Goal: Information Seeking & Learning: Learn about a topic

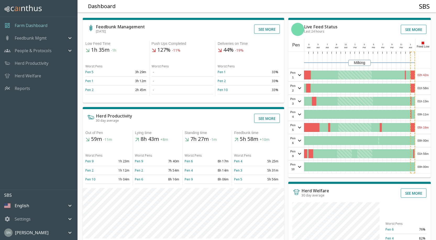
drag, startPoint x: 424, startPoint y: 70, endPoint x: 429, endPoint y: 75, distance: 7.4
click at [430, 74] on div "02h 42m" at bounding box center [423, 75] width 15 height 13
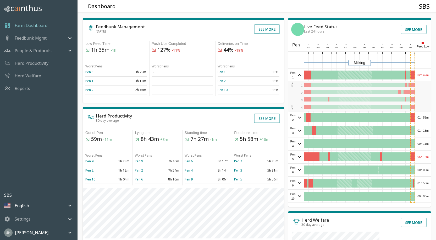
drag, startPoint x: 422, startPoint y: 66, endPoint x: 435, endPoint y: 70, distance: 13.7
click at [435, 70] on div "Feedbunk Management [DATE] See more Low Feed Time 1h 35m -1h Worst Pens Pen 5 3…" at bounding box center [254, 176] width 363 height 337
click at [422, 75] on div "02h 42m" at bounding box center [423, 75] width 15 height 13
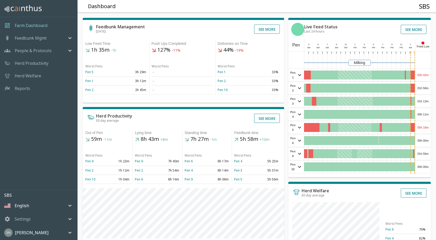
click at [418, 73] on div "02h 42m" at bounding box center [423, 75] width 15 height 13
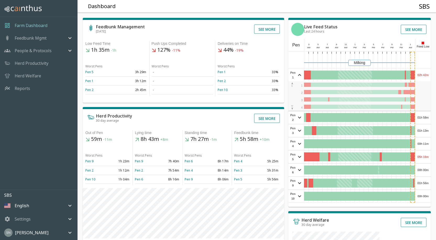
click at [423, 74] on div "02h 42m" at bounding box center [423, 75] width 15 height 13
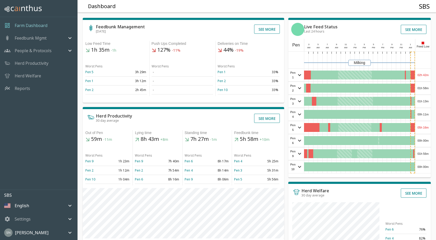
click at [423, 74] on div "02h 42m" at bounding box center [423, 75] width 15 height 13
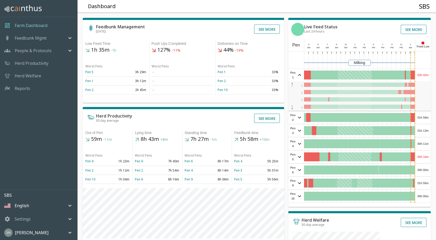
click at [423, 76] on div "02h 42m" at bounding box center [423, 75] width 15 height 13
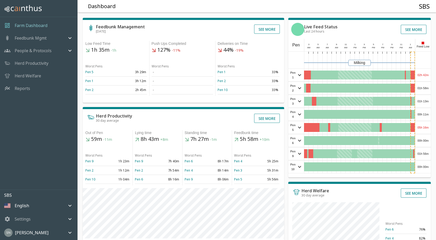
drag, startPoint x: 423, startPoint y: 76, endPoint x: 432, endPoint y: 89, distance: 15.1
click at [432, 89] on div "Feedbunk Management [DATE] See more Low Feed Time 1h 35m -1h Worst Pens Pen 5 3…" at bounding box center [254, 176] width 363 height 337
click at [426, 89] on div "01h 58m" at bounding box center [423, 88] width 15 height 13
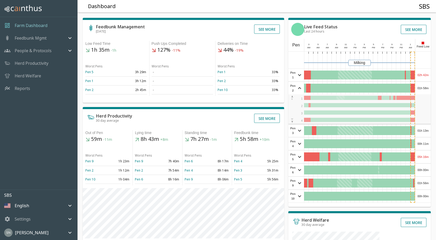
click at [427, 89] on div "01h 58m" at bounding box center [423, 88] width 15 height 13
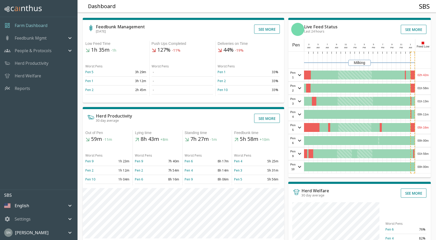
drag, startPoint x: 427, startPoint y: 89, endPoint x: 401, endPoint y: 209, distance: 123.6
click at [401, 209] on div "Sample Tooltip Cow Comfort Score Worst Pens Pen 6 76% Pen 4 82% Pen 3 84%" at bounding box center [359, 229] width 143 height 54
drag, startPoint x: 423, startPoint y: 99, endPoint x: 427, endPoint y: 88, distance: 11.6
click at [427, 88] on div "01h 58m" at bounding box center [423, 88] width 15 height 13
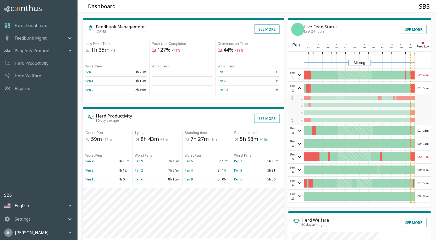
click at [427, 88] on div "01h 58m" at bounding box center [423, 88] width 15 height 13
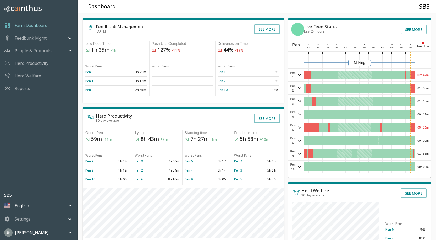
click at [428, 101] on div "01h 13m" at bounding box center [423, 101] width 15 height 13
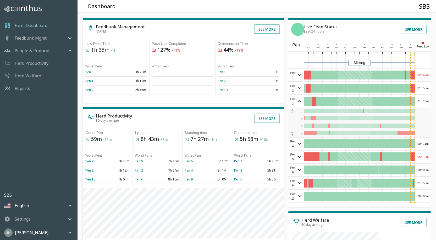
click at [428, 101] on div "01h 13m" at bounding box center [423, 101] width 15 height 13
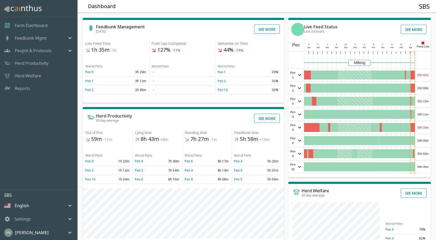
click at [424, 115] on div "00h 11m" at bounding box center [423, 114] width 15 height 13
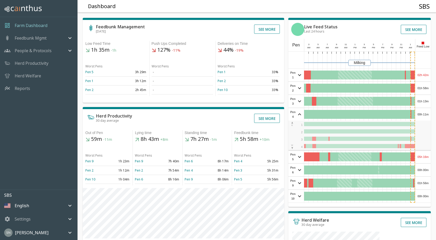
click at [424, 115] on div "00h 11m" at bounding box center [423, 114] width 15 height 13
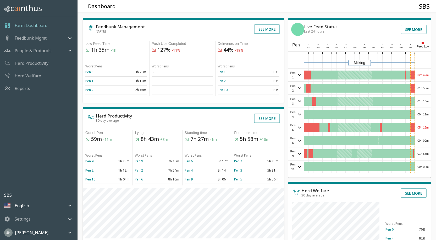
click at [427, 125] on div "05h 16m" at bounding box center [423, 127] width 15 height 13
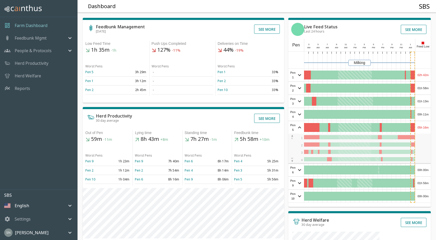
click at [427, 125] on div "05h 16m" at bounding box center [423, 127] width 15 height 13
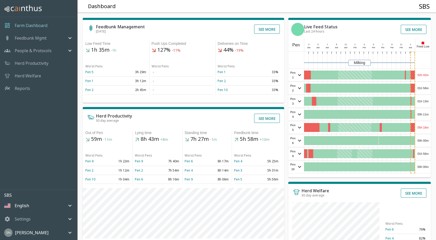
drag, startPoint x: 427, startPoint y: 125, endPoint x: 432, endPoint y: 121, distance: 6.2
click at [432, 121] on div "Feedbunk Management [DATE] See more Low Feed Time 1h 35m -1h Worst Pens Pen 5 3…" at bounding box center [254, 176] width 363 height 337
click at [427, 141] on div "00h 00m" at bounding box center [423, 140] width 15 height 13
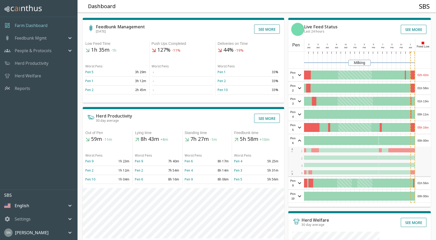
click at [427, 141] on div "00h 00m" at bounding box center [423, 140] width 15 height 13
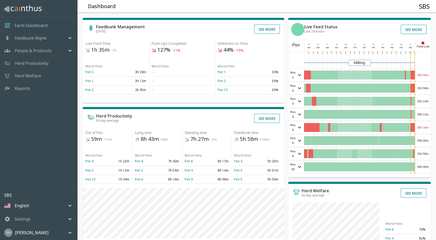
click at [423, 155] on div "01h 56m" at bounding box center [423, 153] width 15 height 13
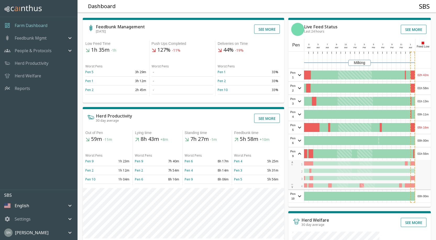
click at [423, 154] on div "01h 56m" at bounding box center [423, 153] width 15 height 13
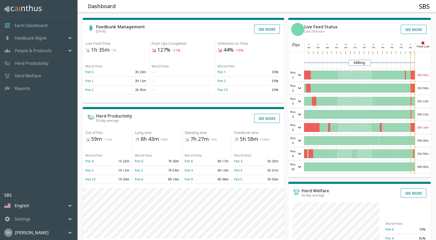
click at [426, 167] on div "00h 00m" at bounding box center [423, 166] width 15 height 13
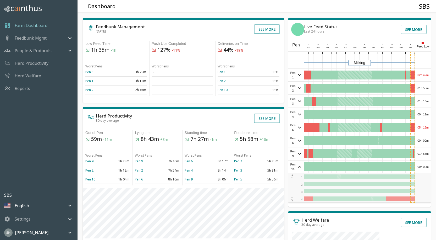
click at [426, 167] on div "00h 00m" at bounding box center [423, 166] width 15 height 13
